Goal: Information Seeking & Learning: Learn about a topic

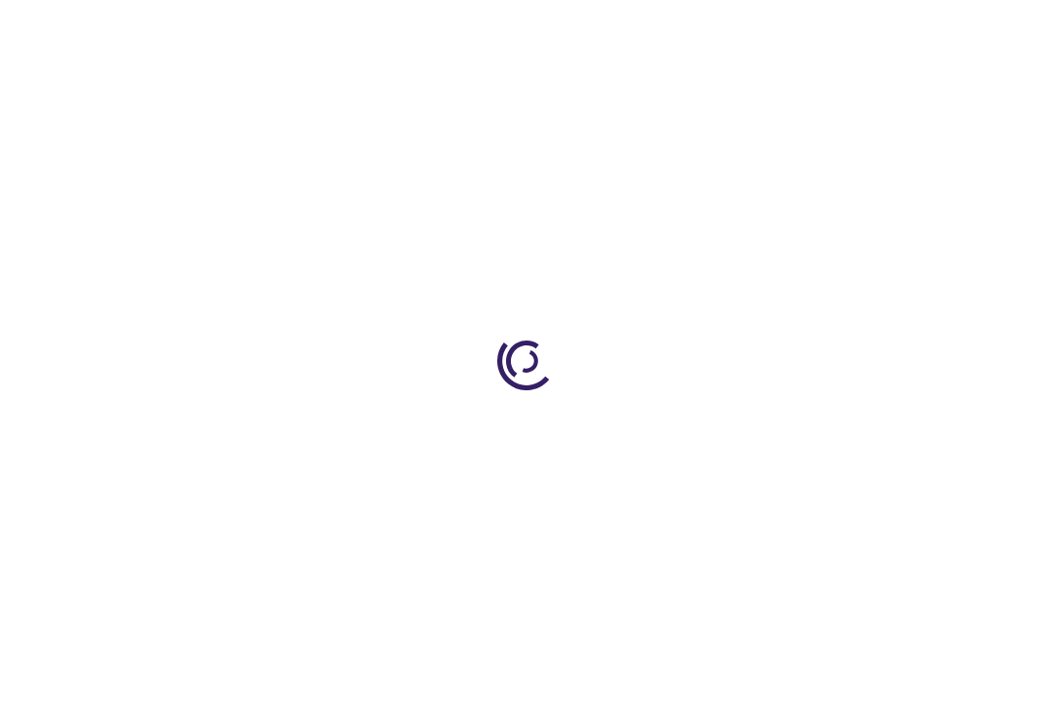
type input "0"
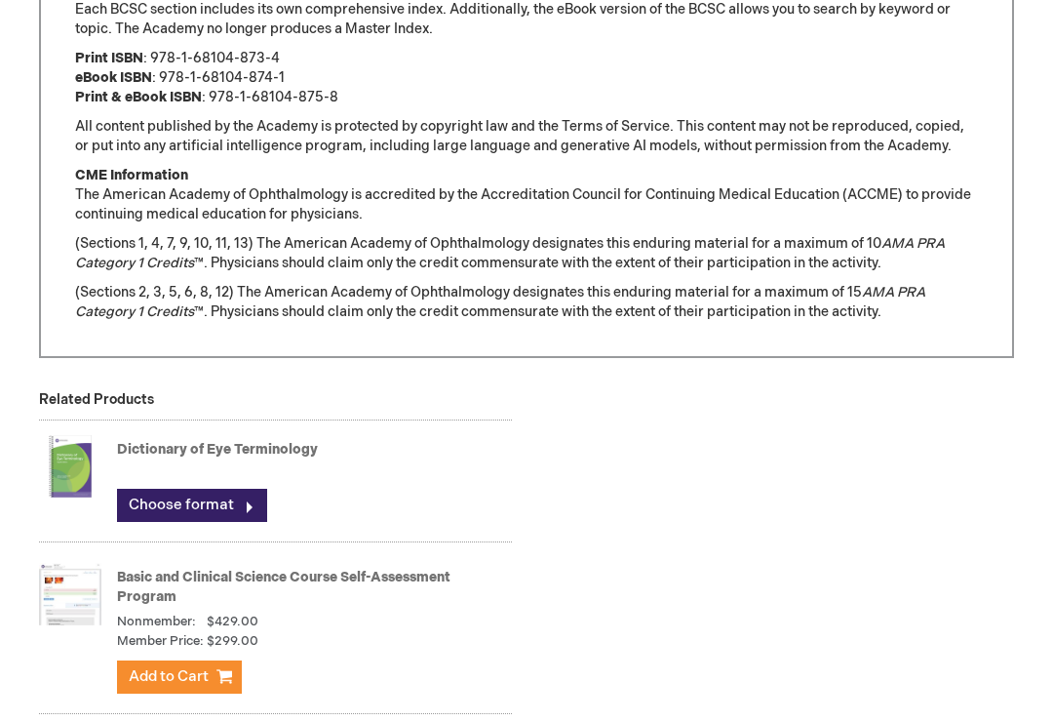
scroll to position [1751, 0]
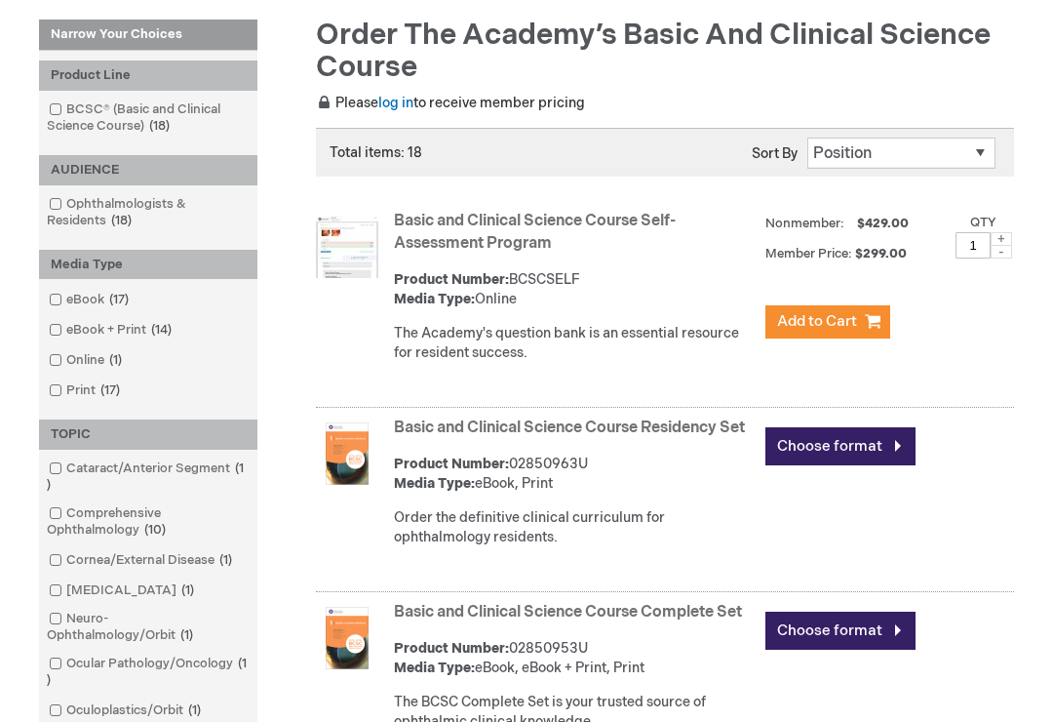
scroll to position [259, 0]
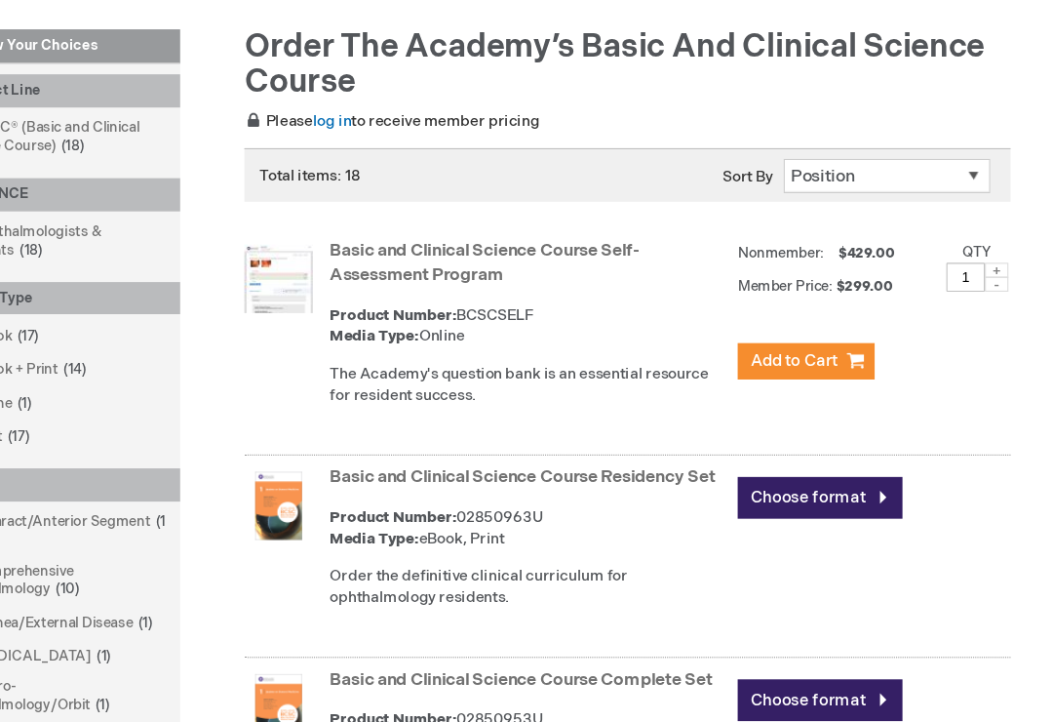
click at [394, 230] on link "Basic and Clinical Science Course Self-Assessment Program" at bounding box center [535, 243] width 282 height 41
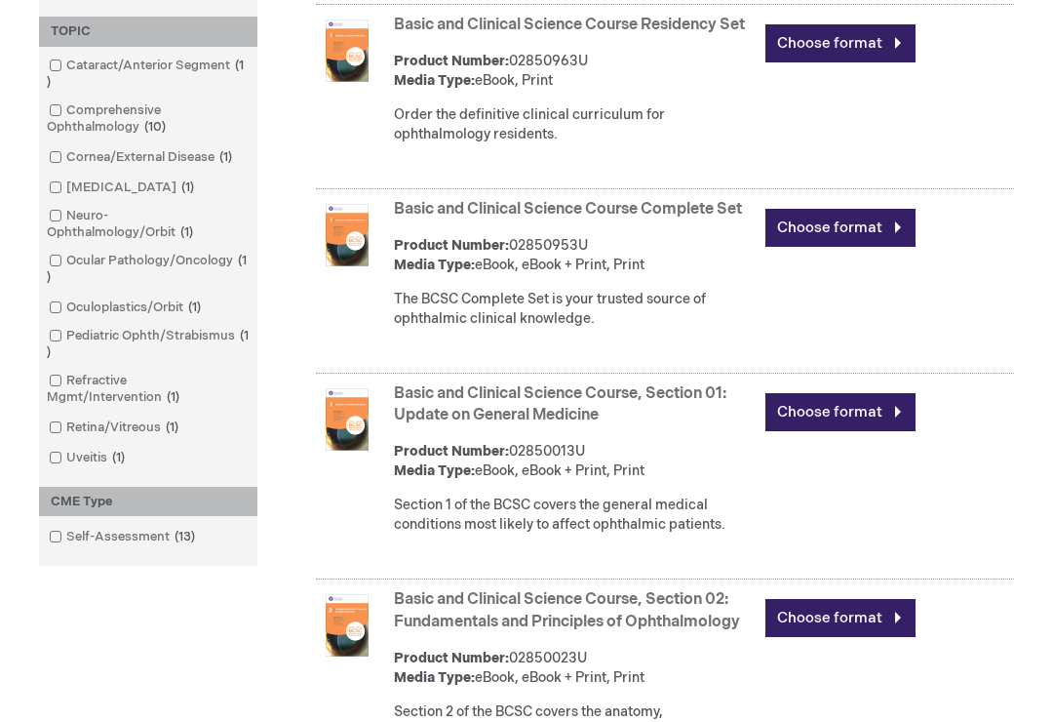
scroll to position [673, 0]
click at [698, 219] on link "Basic and Clinical Science Course Complete Set" at bounding box center [568, 210] width 348 height 19
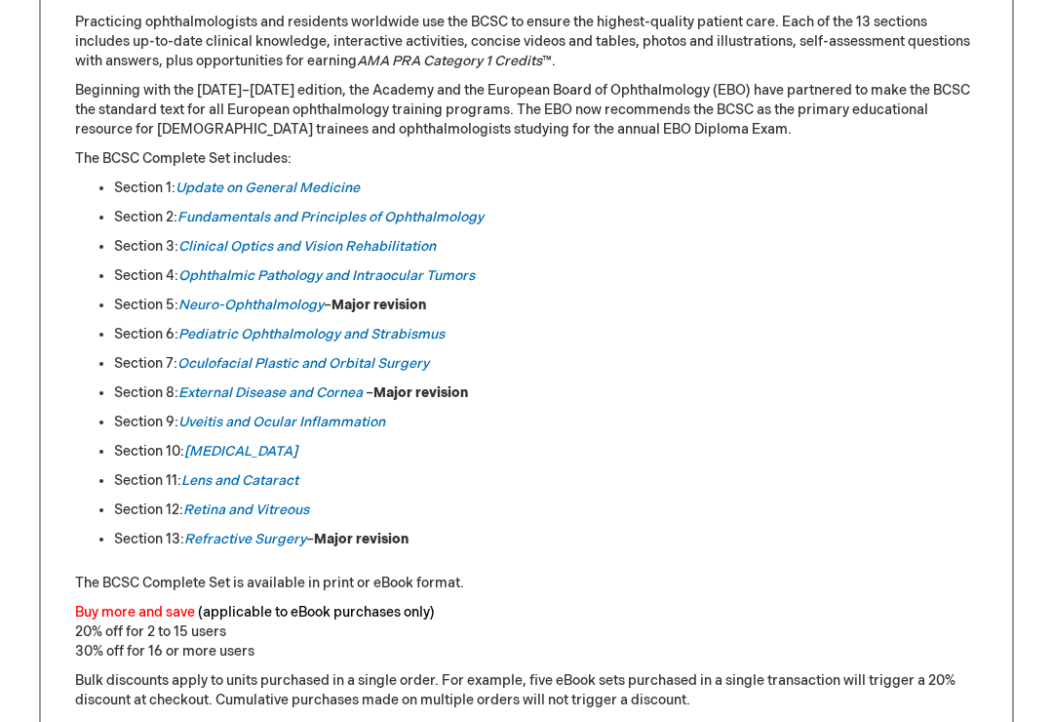
scroll to position [949, 0]
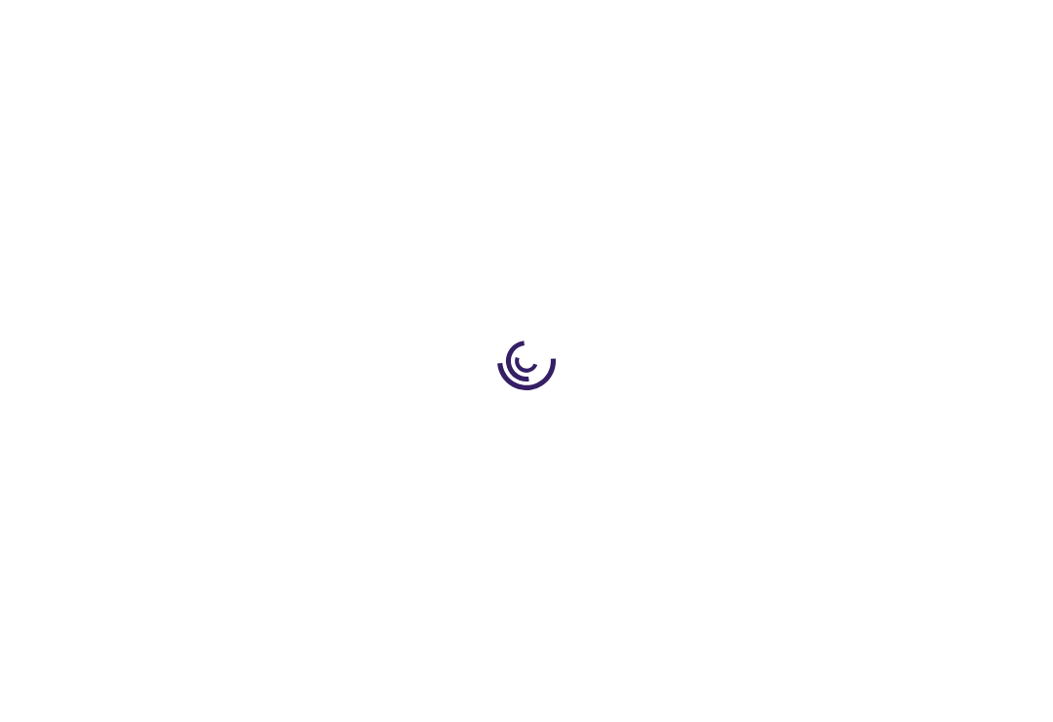
type input "0"
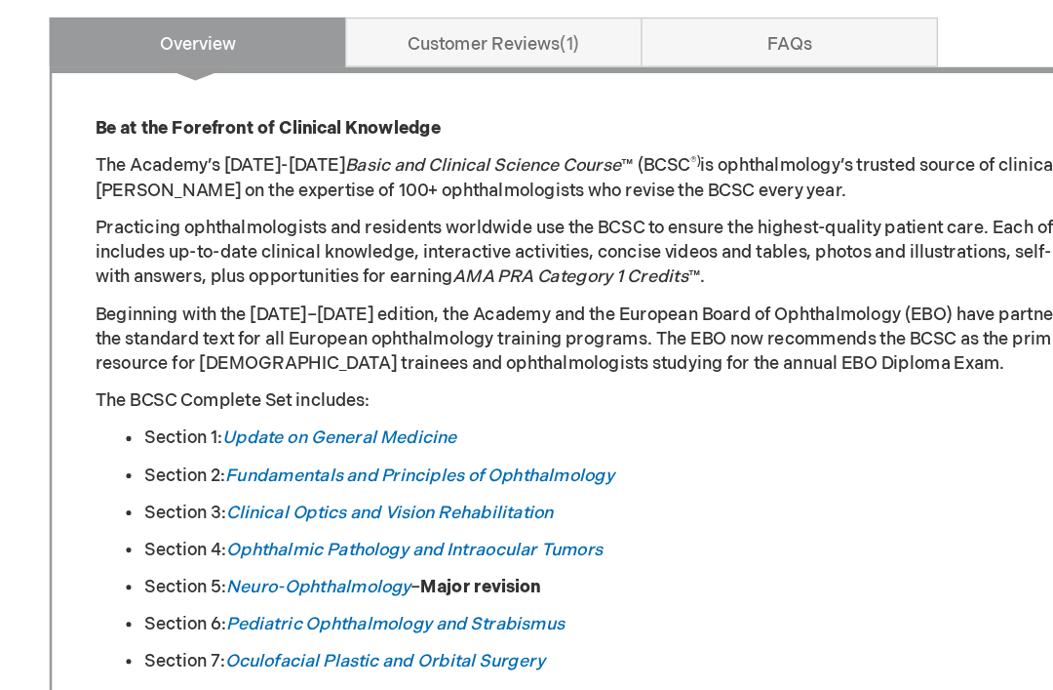
scroll to position [727, 0]
click at [196, 492] on link "Clinical Optics and Vision Rehabilitation" at bounding box center [306, 500] width 257 height 17
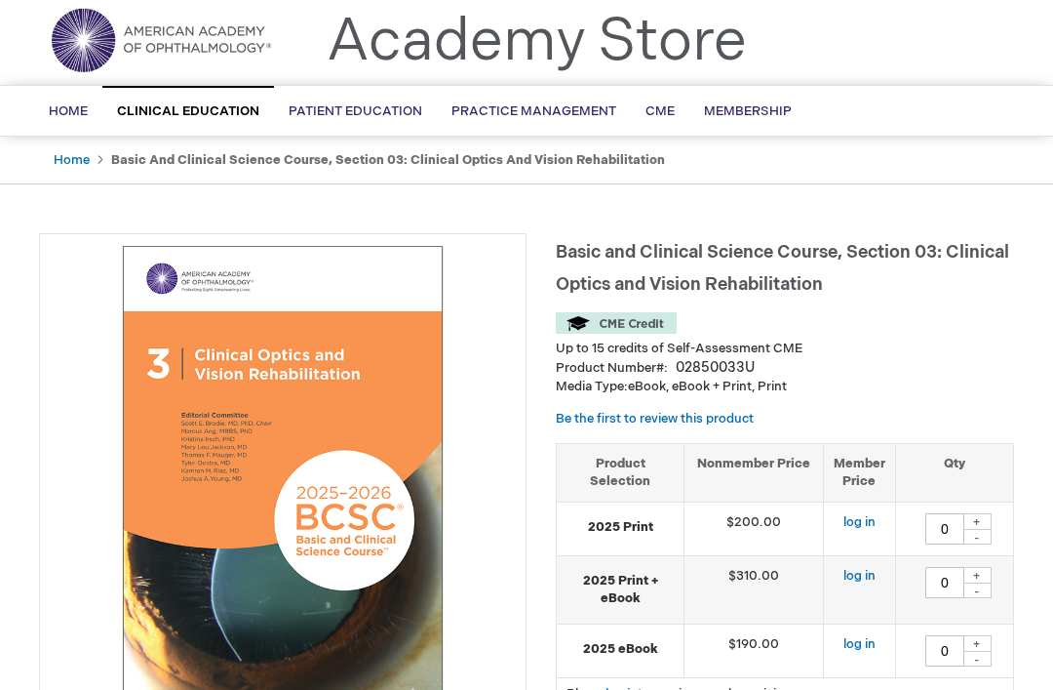
scroll to position [57, 0]
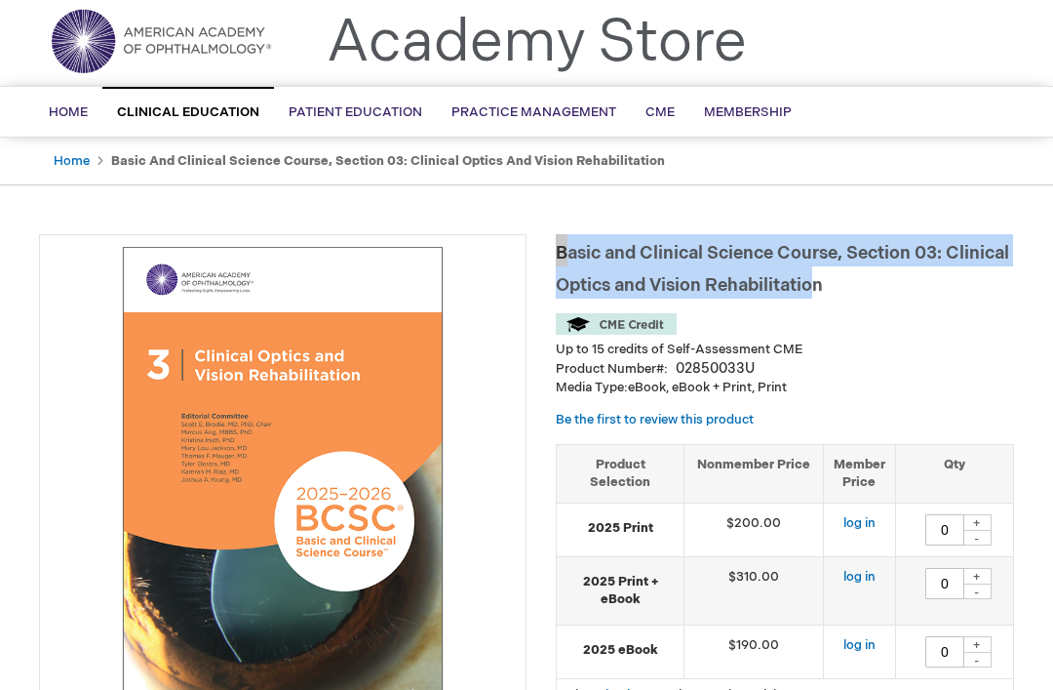
copy span "Basic and Clinical Science Course, Section 03: Clinical Optics and Vision Rehab…"
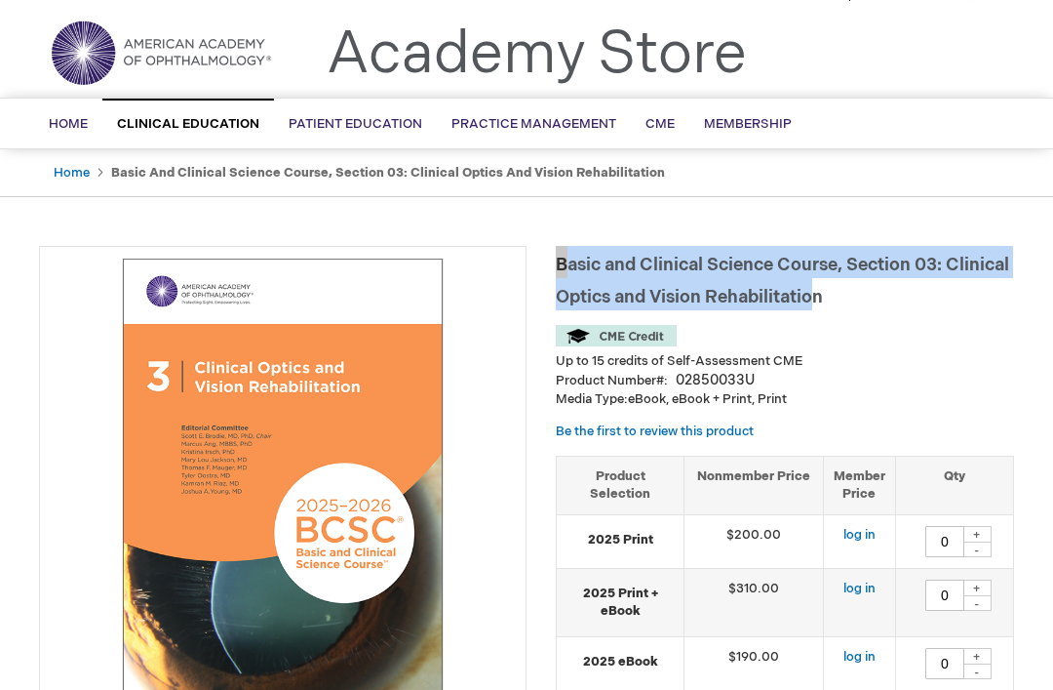
scroll to position [0, 0]
